Goal: Register for event/course

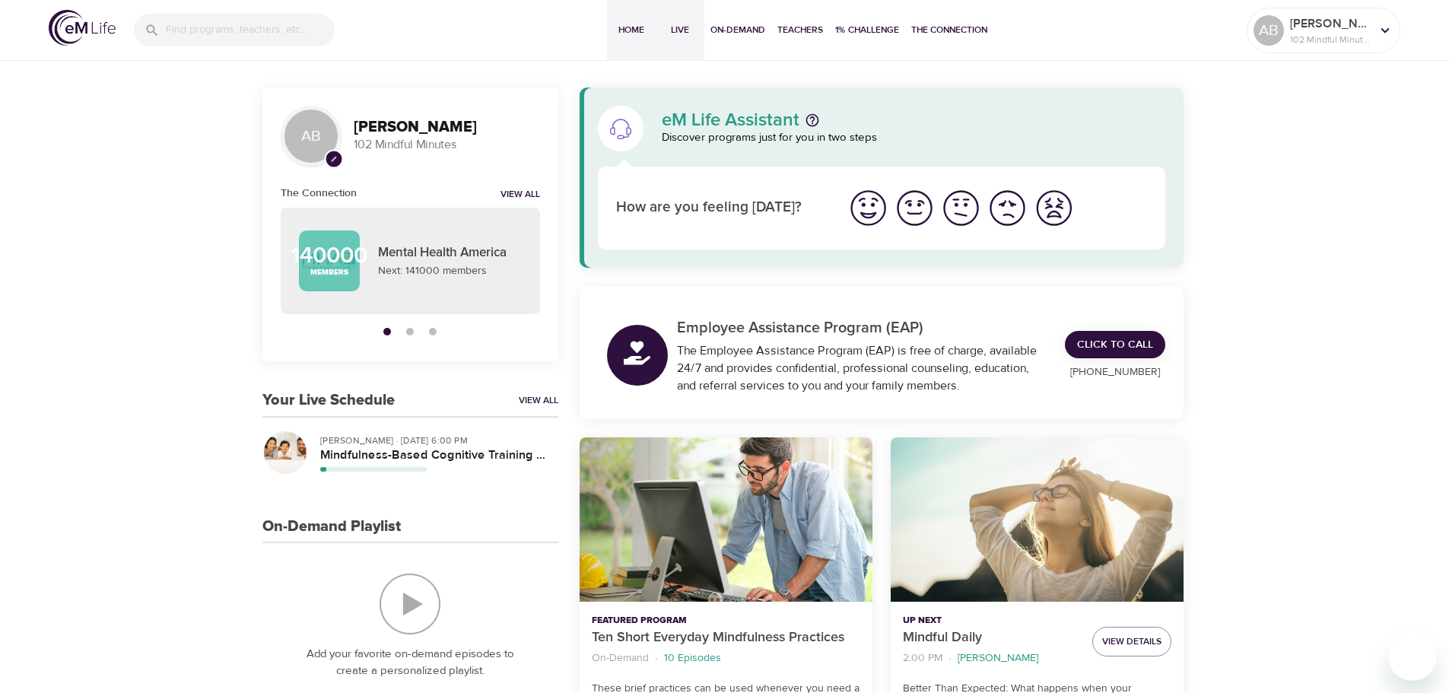
click at [689, 41] on button "Live" at bounding box center [680, 30] width 49 height 61
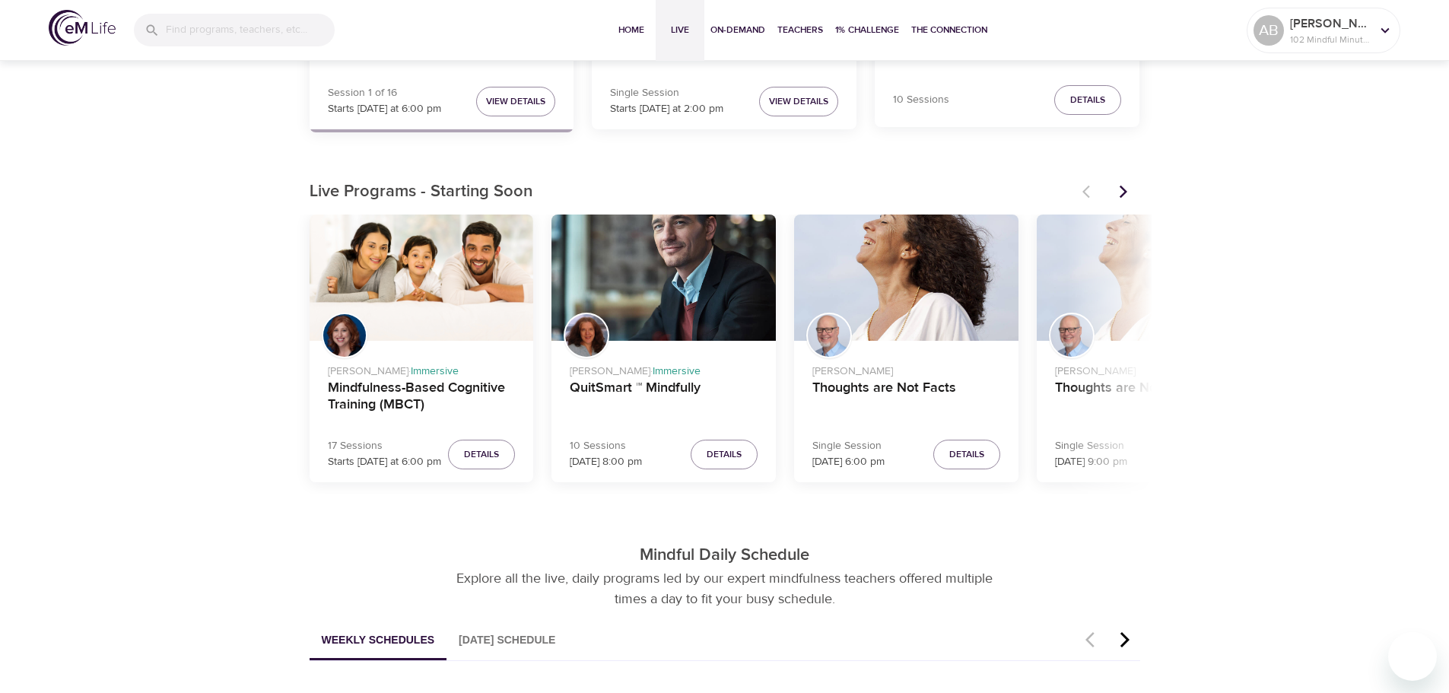
scroll to position [380, 0]
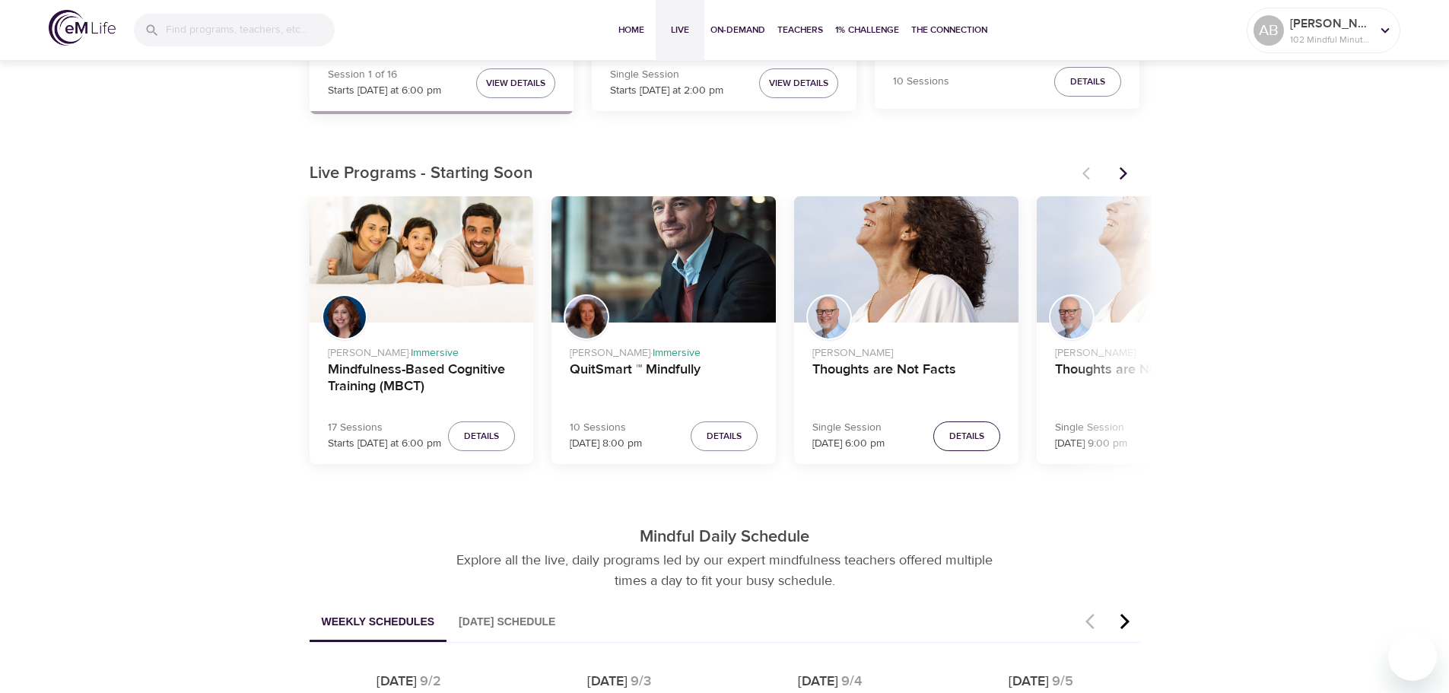
click at [968, 440] on span "Details" at bounding box center [966, 436] width 35 height 16
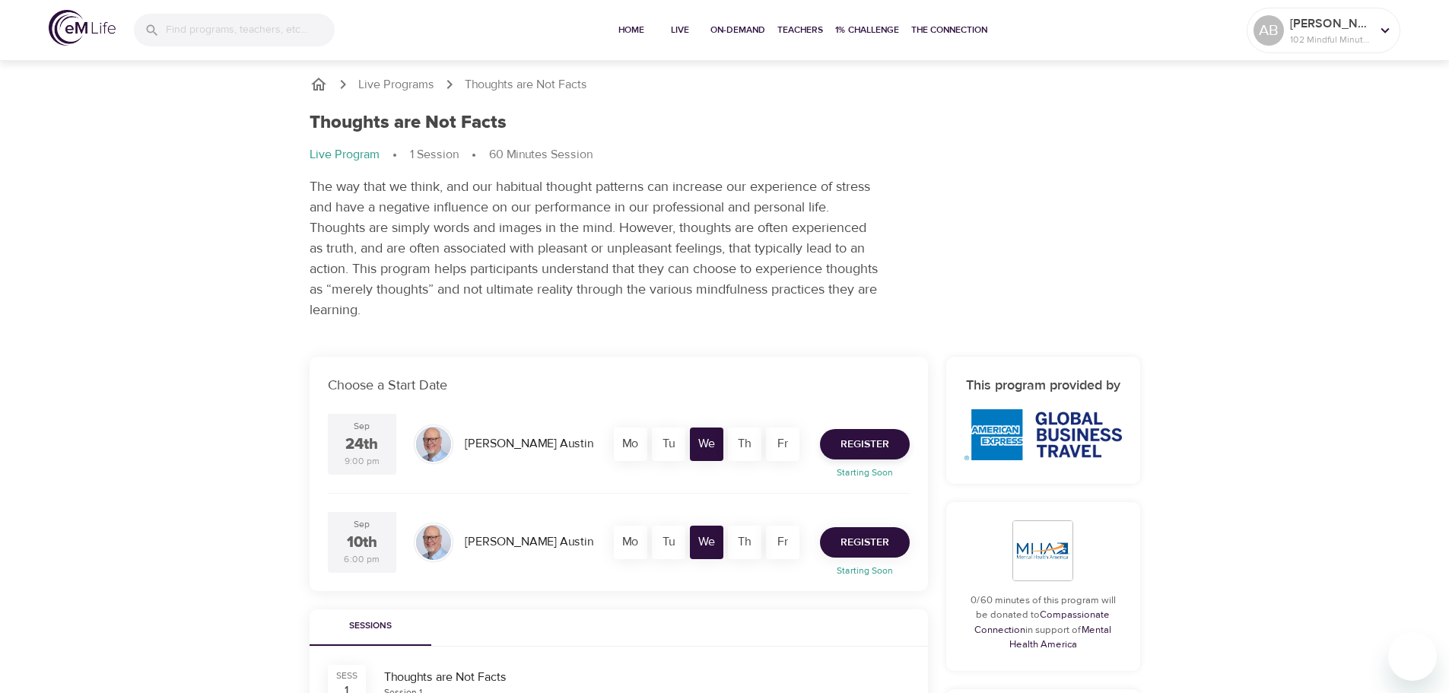
click at [885, 550] on span "Register" at bounding box center [864, 542] width 49 height 19
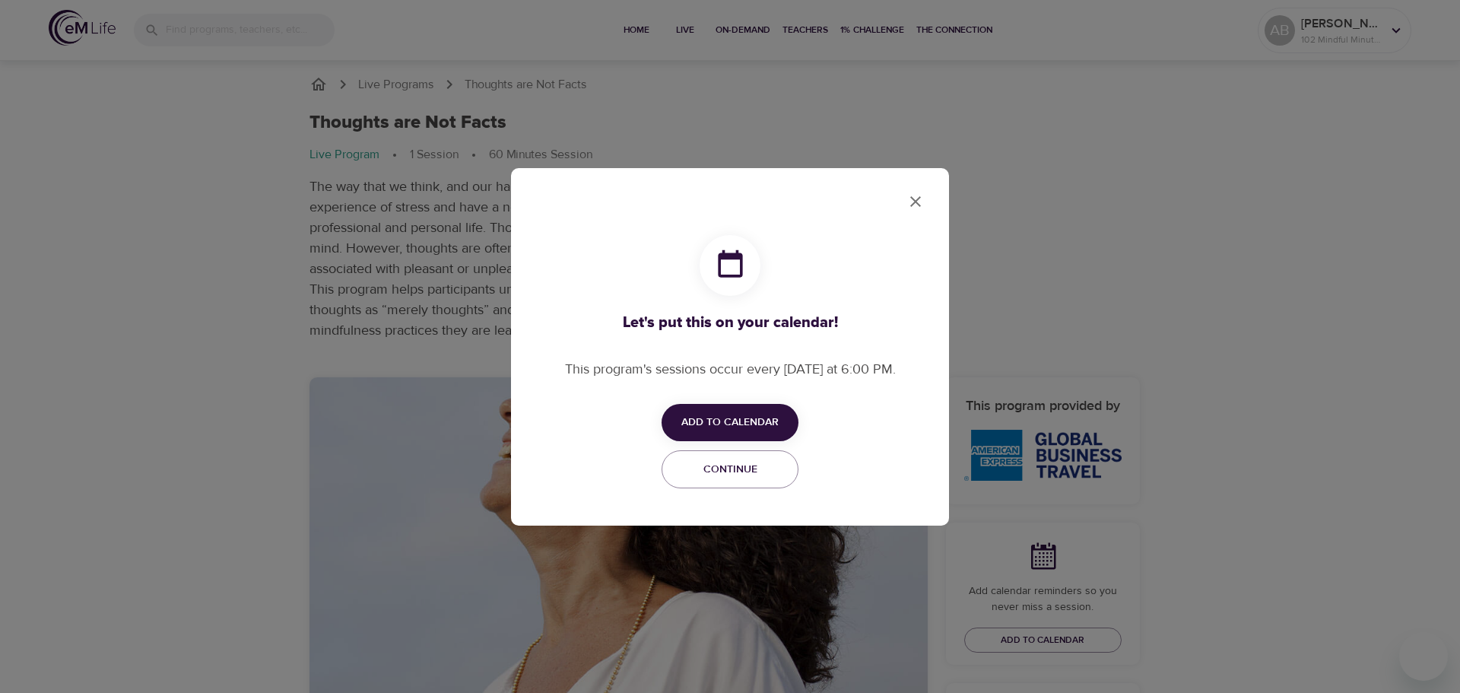
checkbox input "true"
click at [725, 423] on span "Add to Calendar" at bounding box center [729, 422] width 97 height 19
click at [741, 471] on li "Add to Google Calendar Outlook" at bounding box center [753, 482] width 183 height 30
click at [928, 195] on div at bounding box center [730, 346] width 1460 height 693
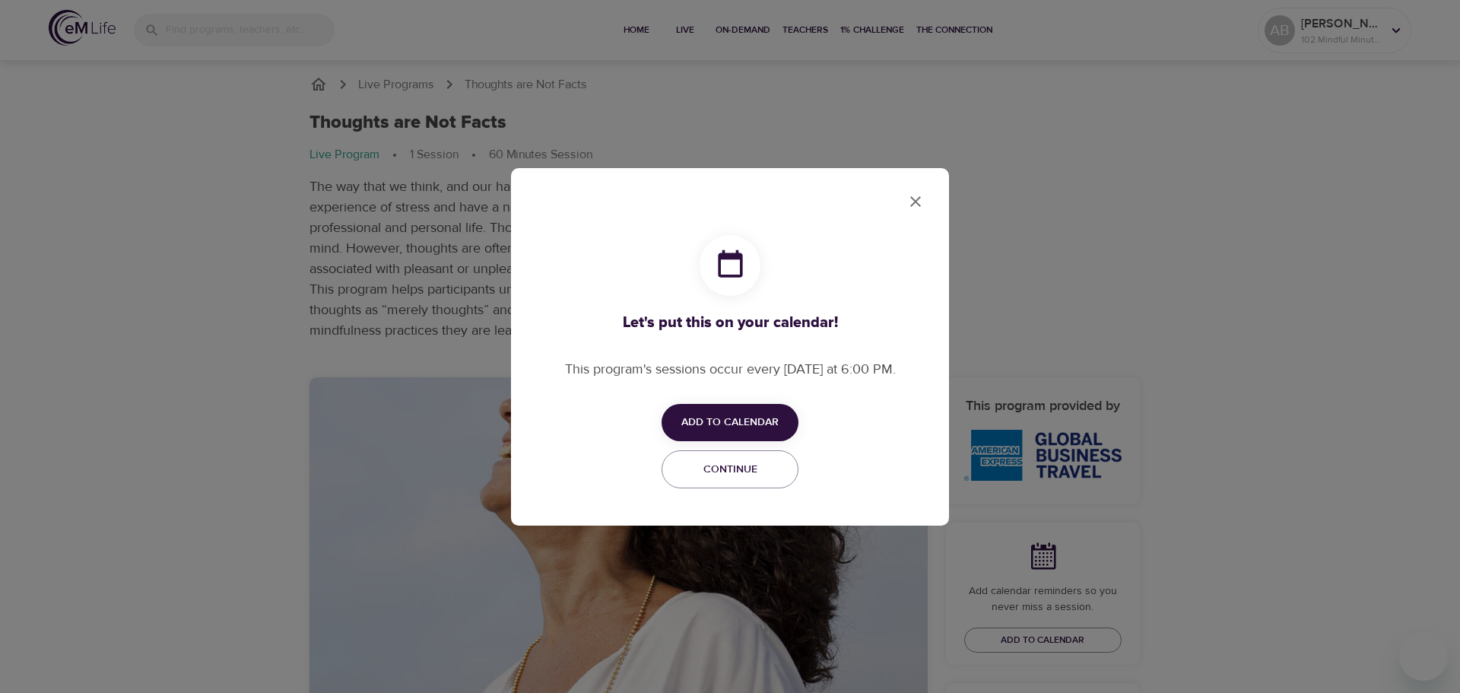
click at [920, 195] on icon "close" at bounding box center [916, 201] width 18 height 18
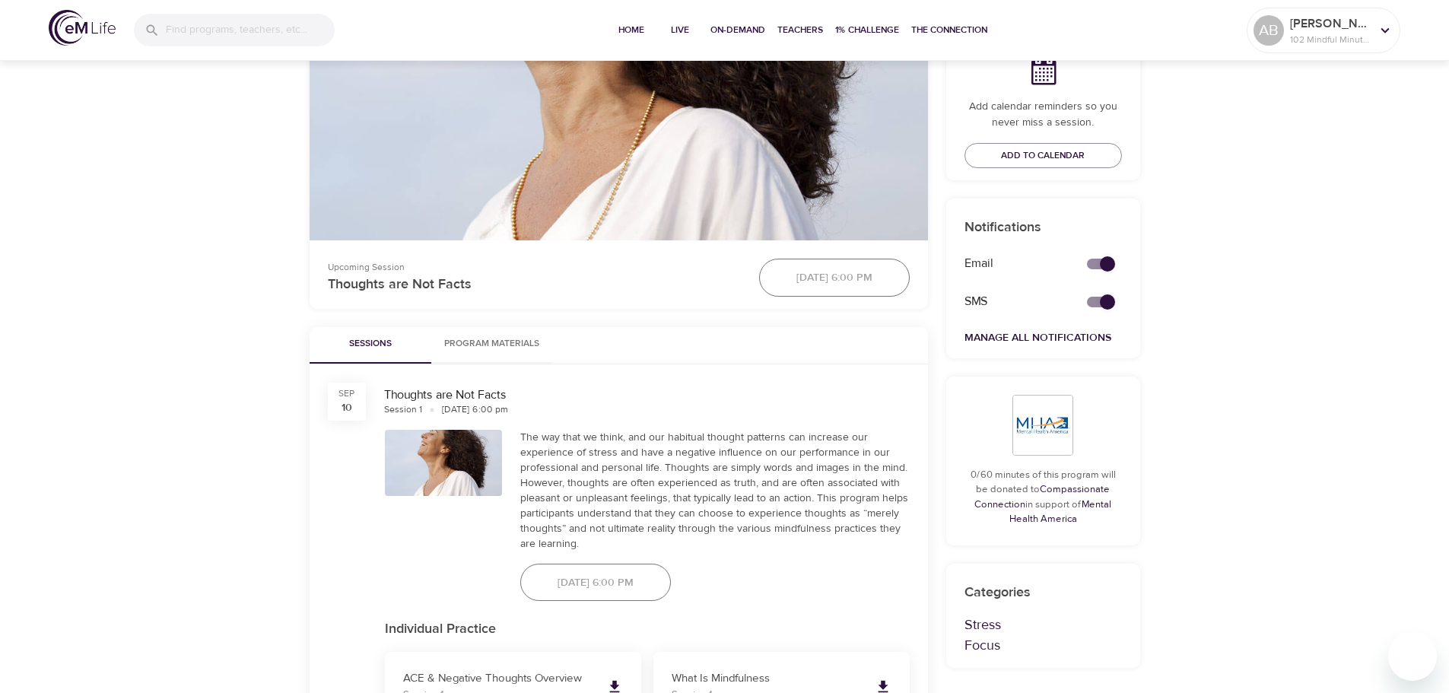
scroll to position [304, 0]
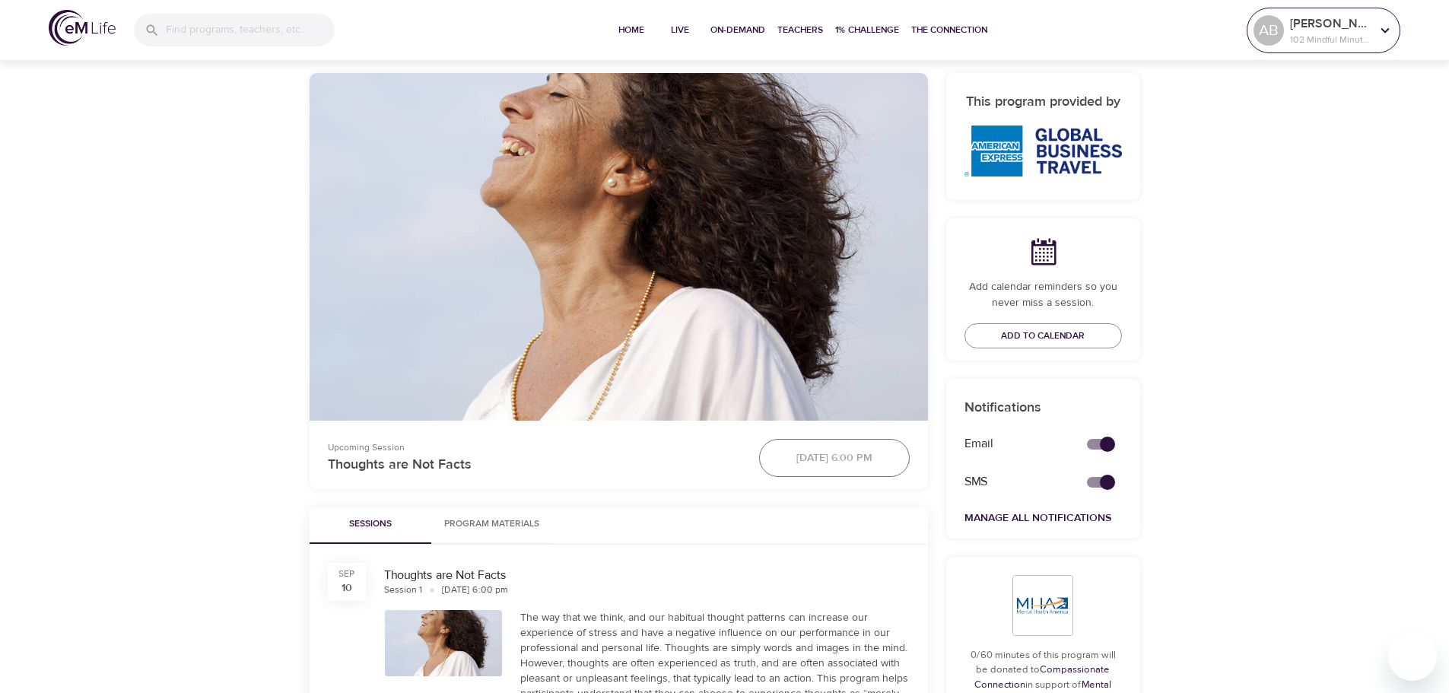
drag, startPoint x: 1256, startPoint y: 33, endPoint x: 1268, endPoint y: 37, distance: 12.3
click at [1256, 33] on div "AB" at bounding box center [1268, 30] width 30 height 30
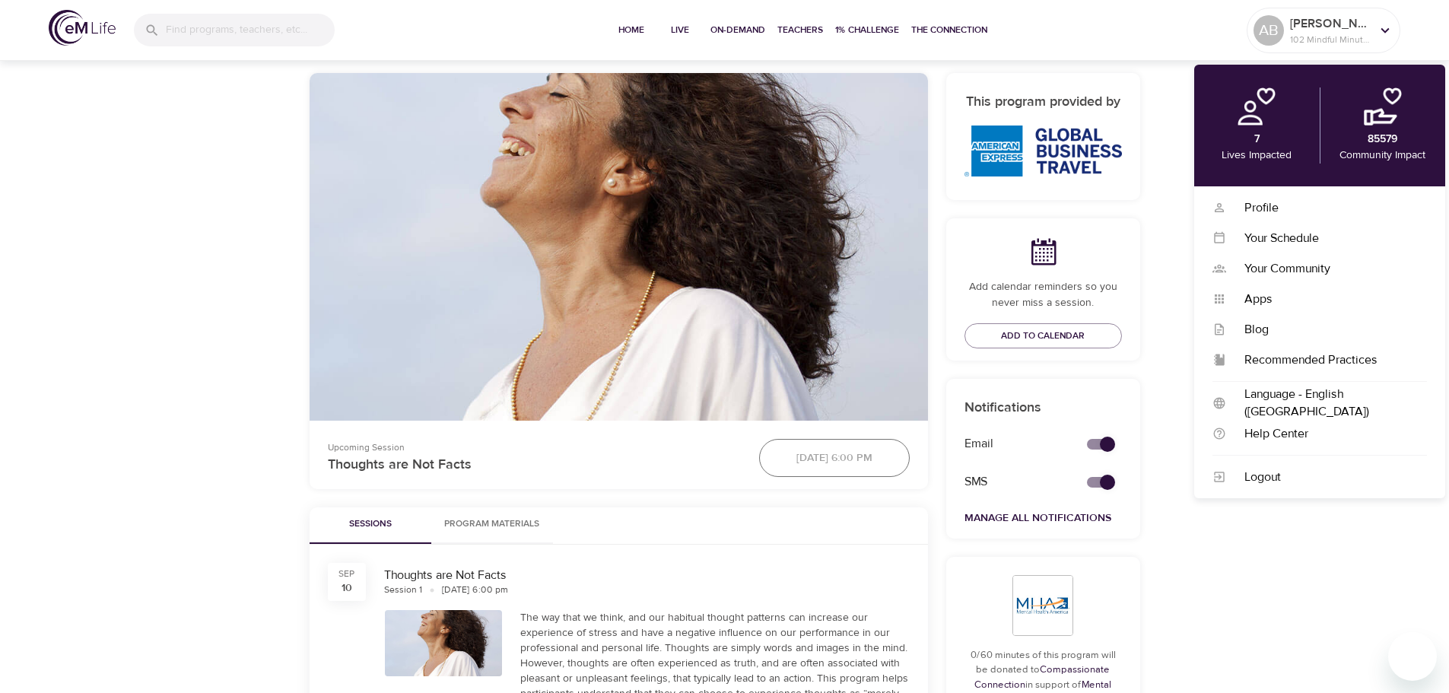
click at [1207, 576] on div "Live Programs Thoughts are Not Facts Thoughts are Not Facts Live Program 1 Sess…" at bounding box center [724, 559] width 1449 height 1727
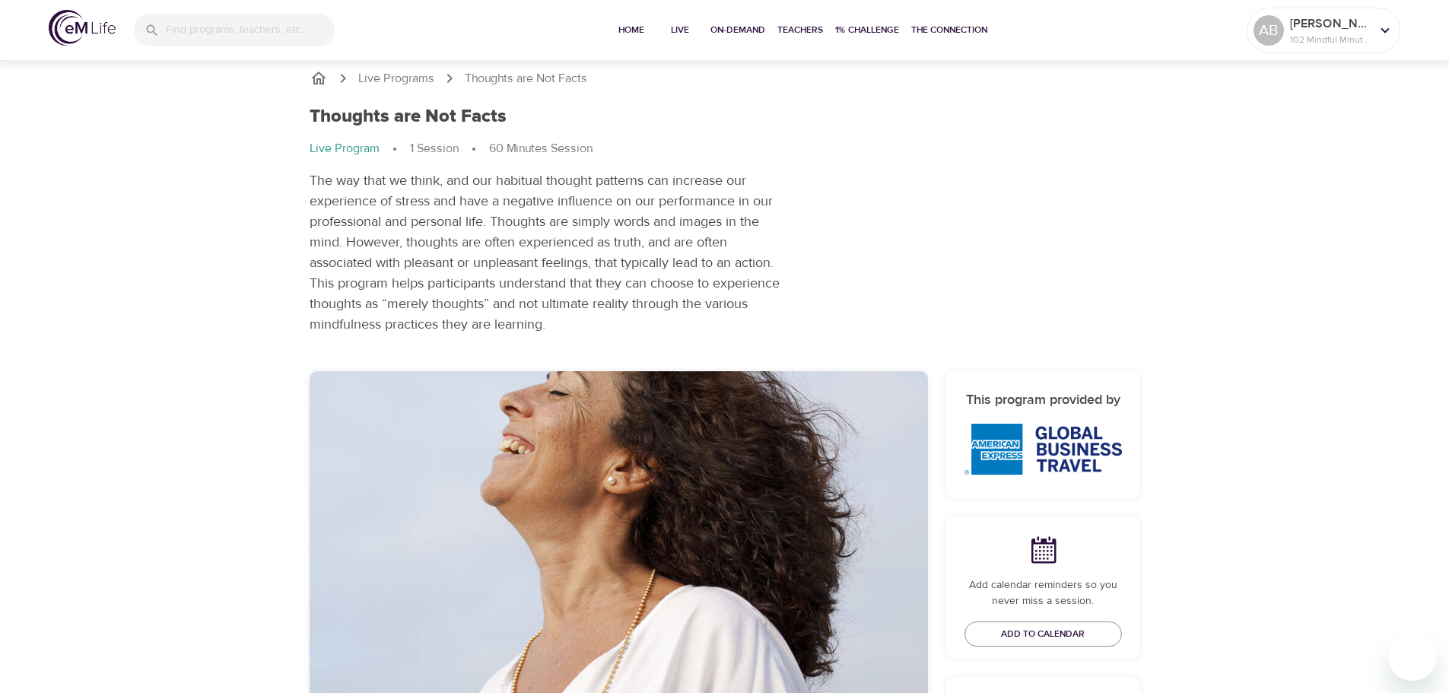
scroll to position [0, 0]
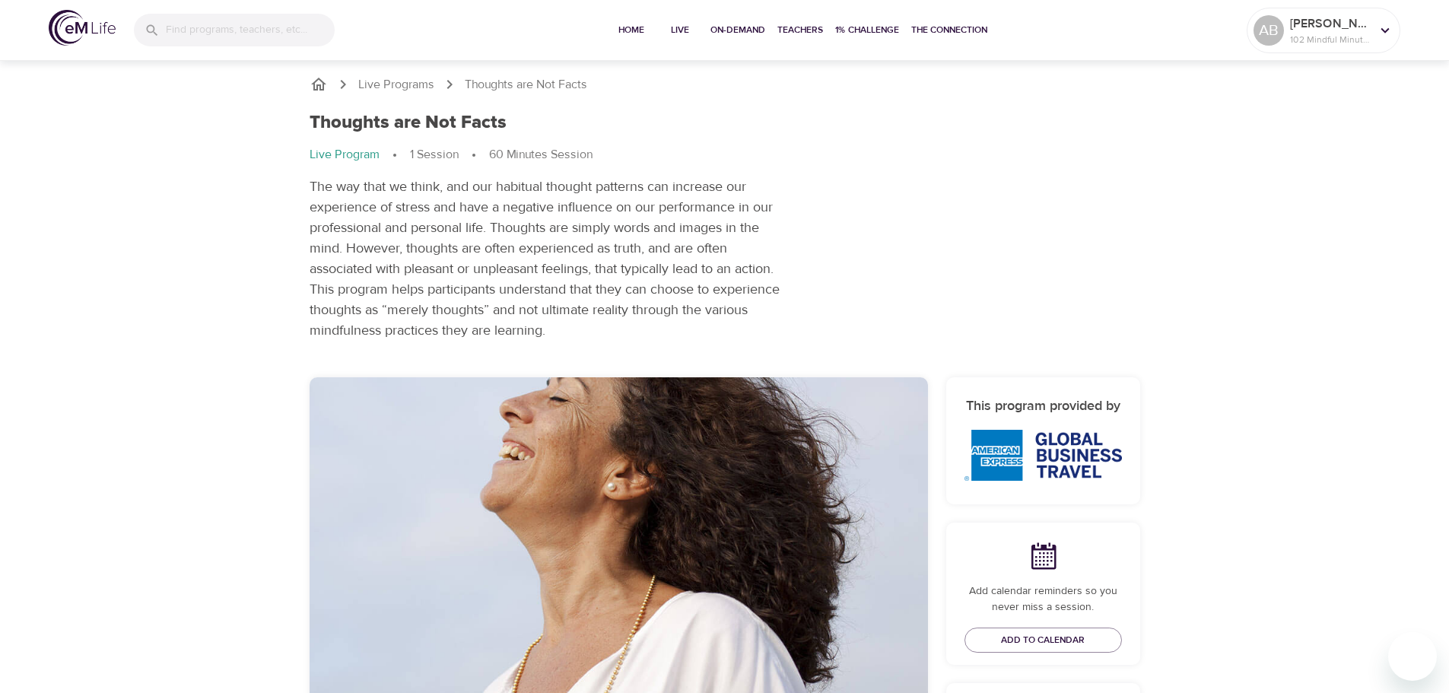
click at [512, 77] on p "Thoughts are Not Facts" at bounding box center [526, 84] width 122 height 17
click at [410, 81] on p "Live Programs" at bounding box center [396, 84] width 76 height 17
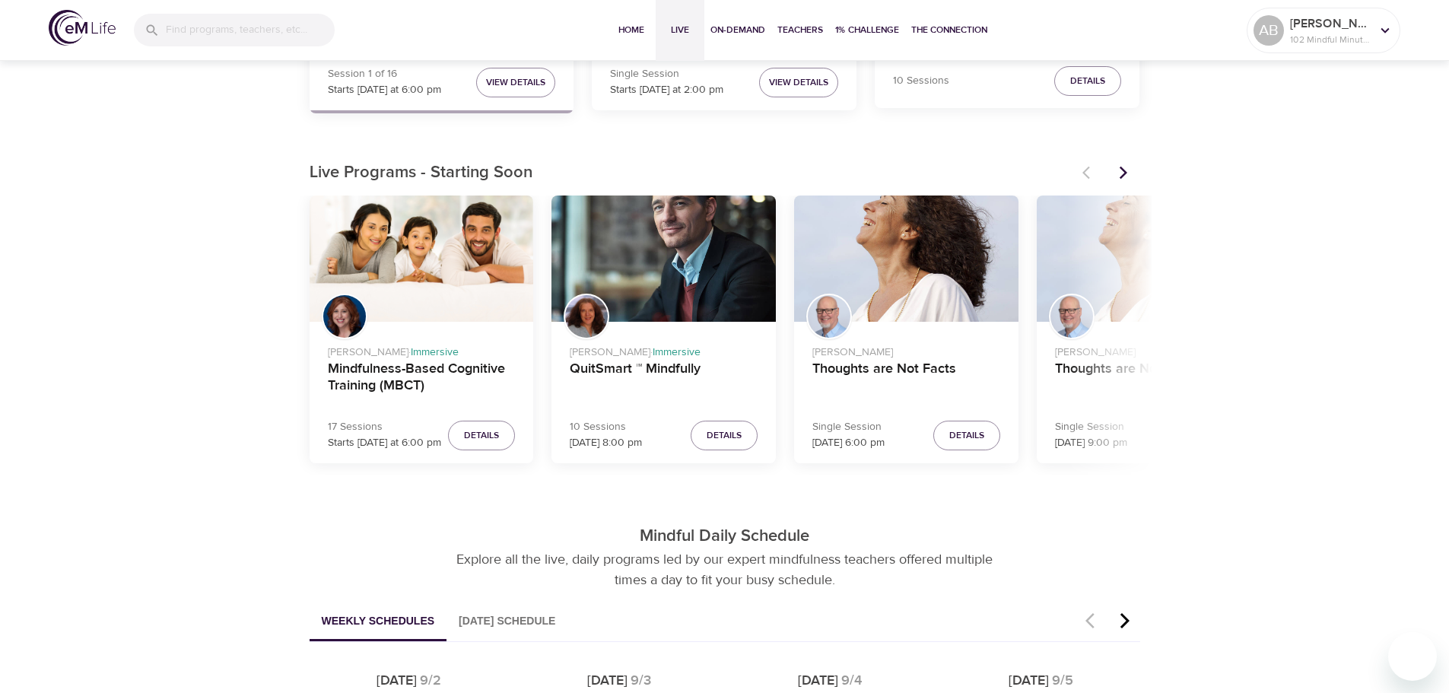
scroll to position [608, 0]
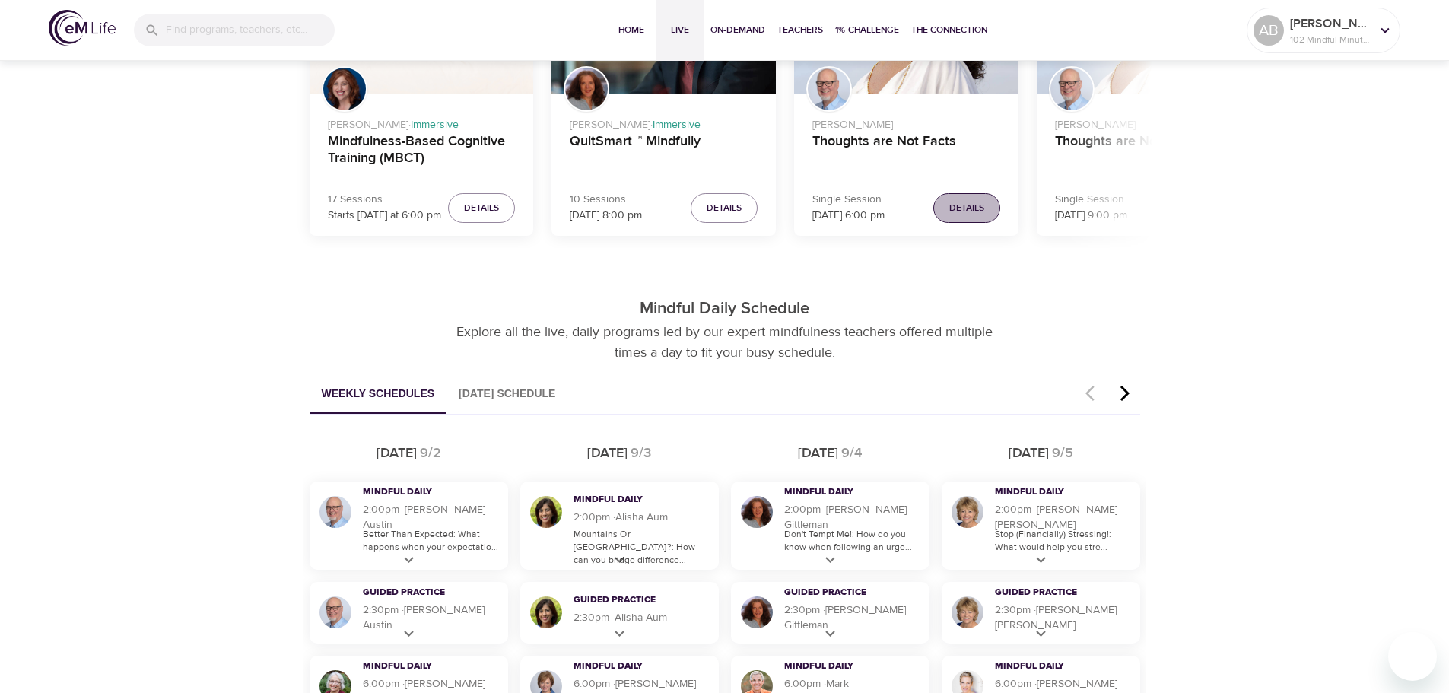
click at [946, 202] on button "Details" at bounding box center [966, 208] width 67 height 30
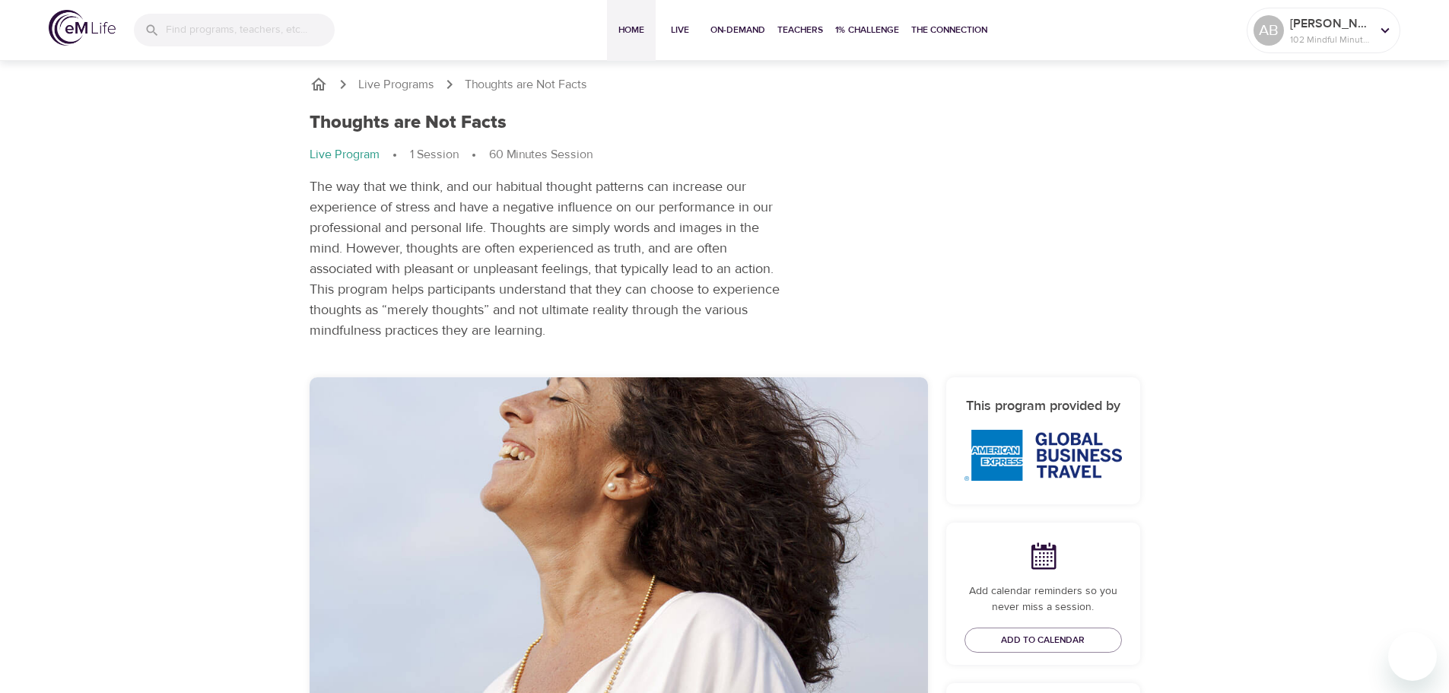
click at [623, 30] on span "Home" at bounding box center [631, 30] width 37 height 16
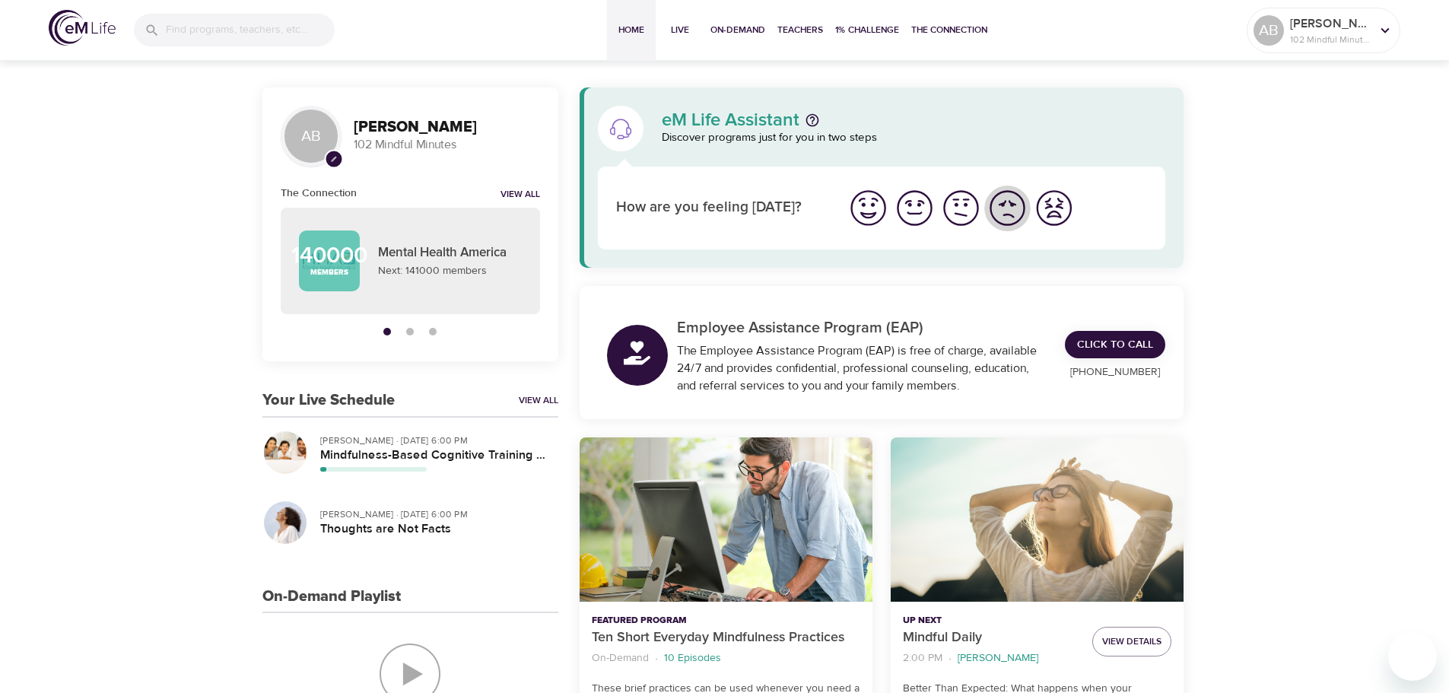
click at [1010, 208] on img "I'm feeling bad" at bounding box center [1007, 208] width 42 height 42
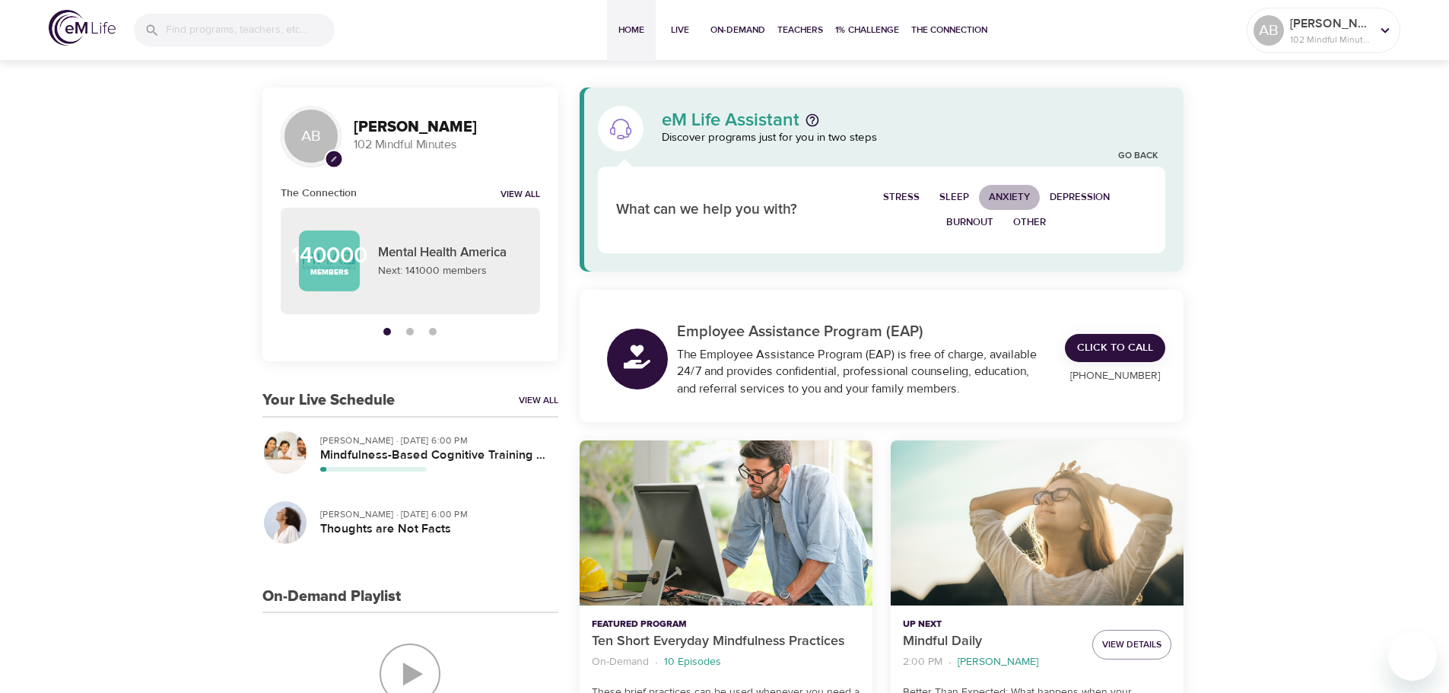
click at [1001, 194] on span "Anxiety" at bounding box center [1009, 197] width 41 height 17
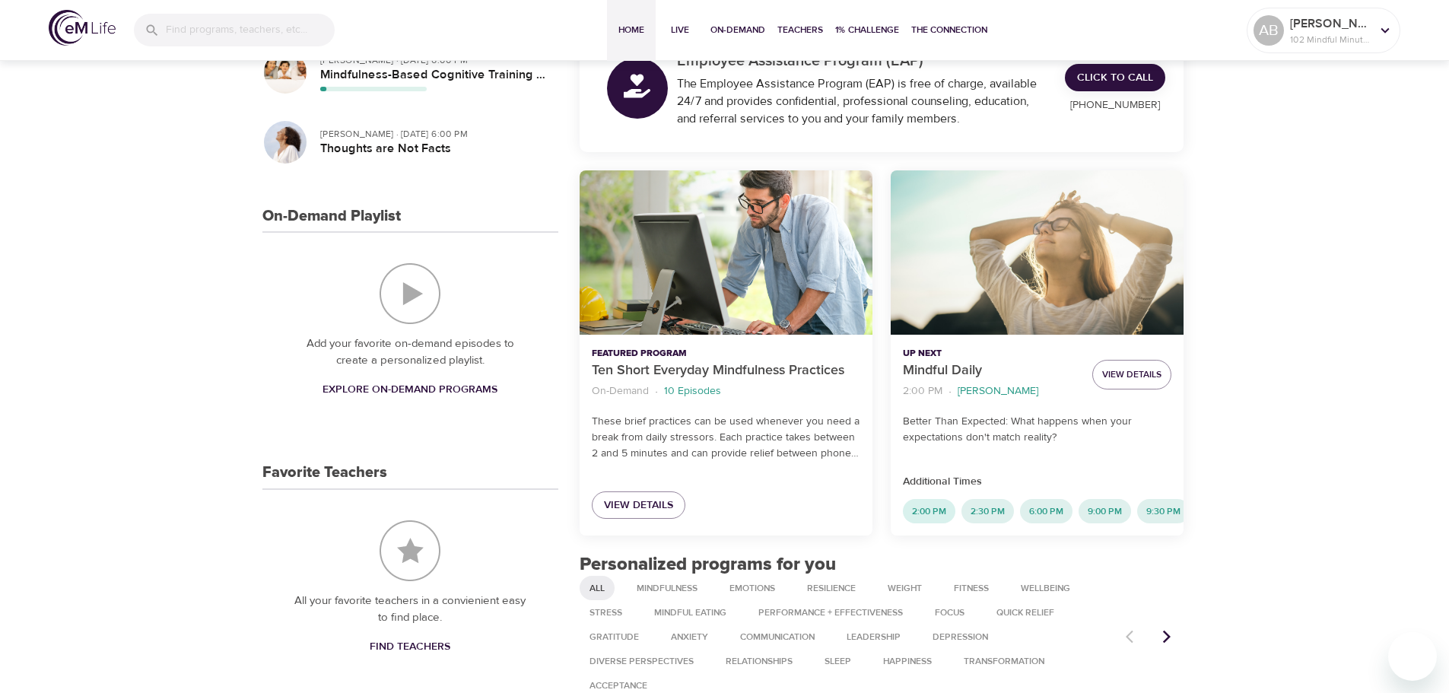
click at [939, 511] on span "2:00 PM" at bounding box center [929, 511] width 52 height 13
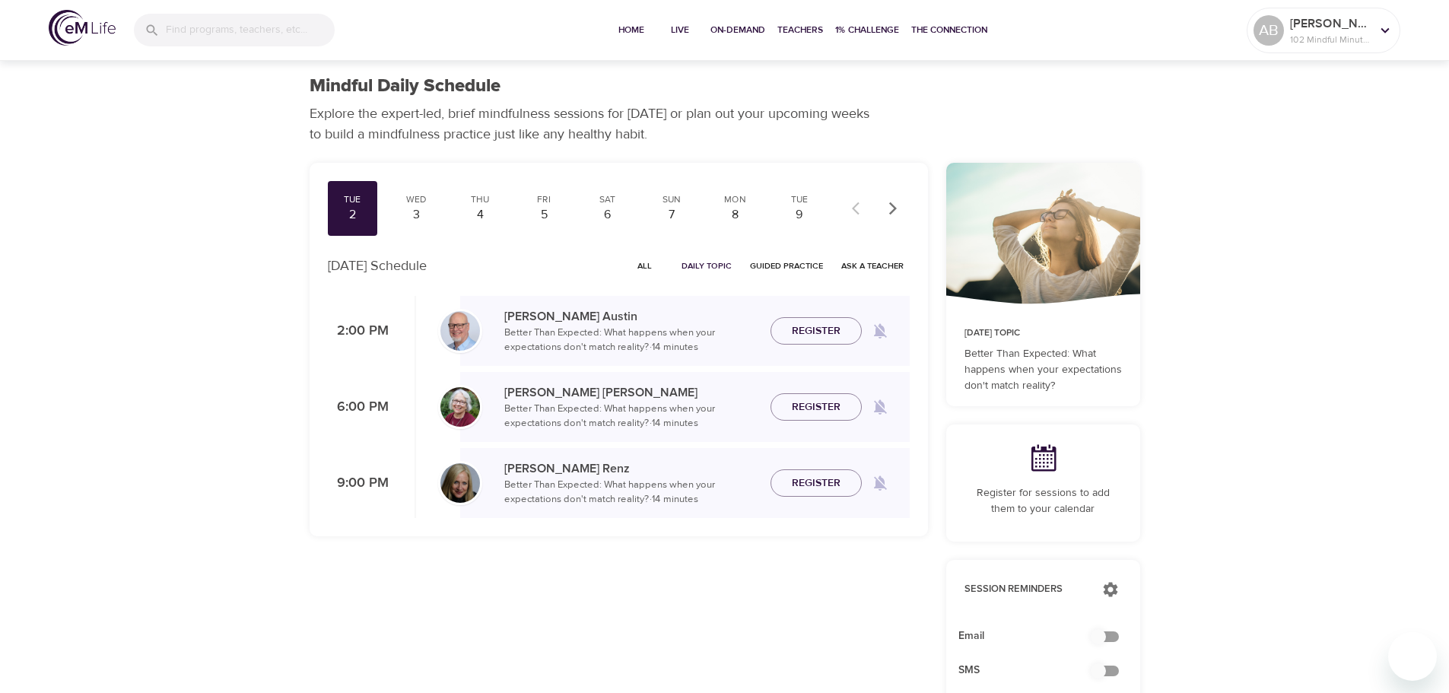
click at [776, 269] on span "Guided Practice" at bounding box center [786, 266] width 73 height 14
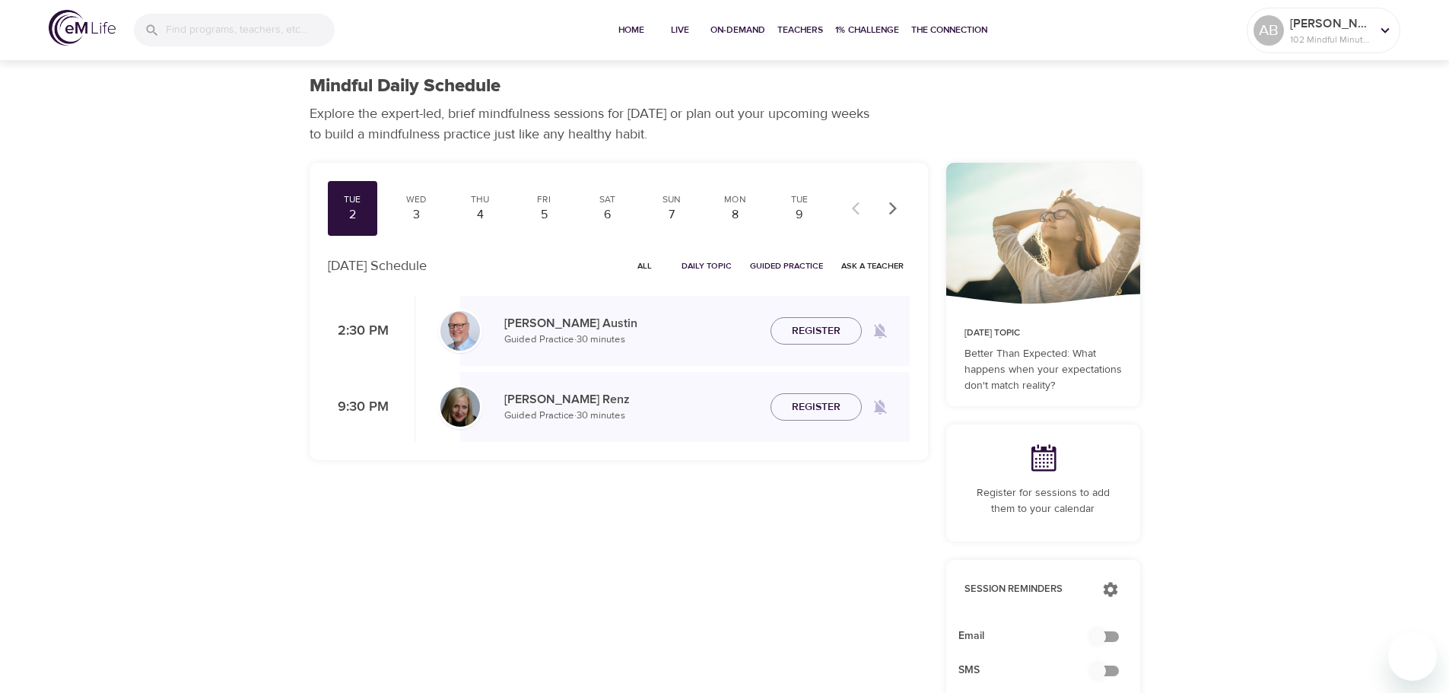
click at [649, 268] on span "All" at bounding box center [645, 266] width 37 height 14
